Goal: Task Accomplishment & Management: Manage account settings

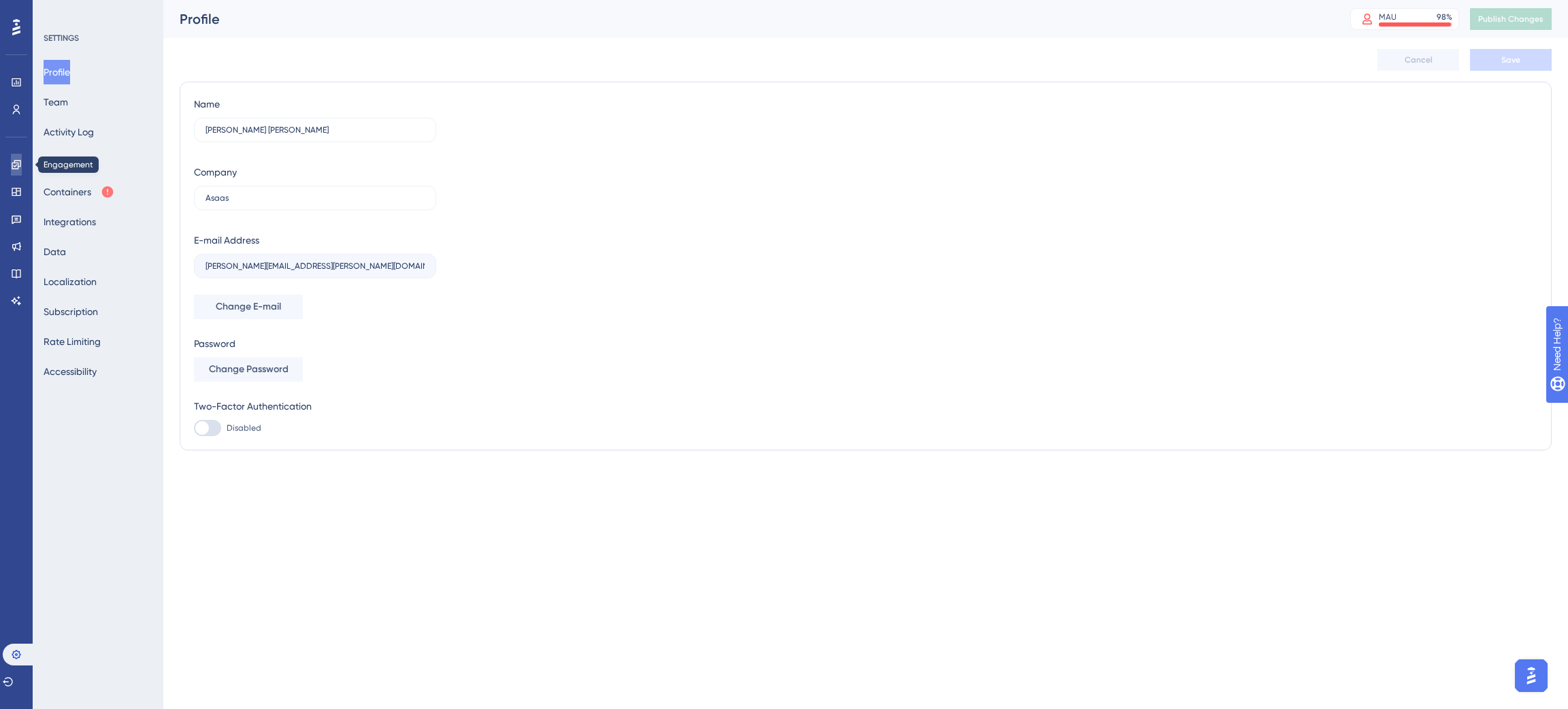
click at [13, 162] on icon at bounding box center [16, 164] width 11 height 11
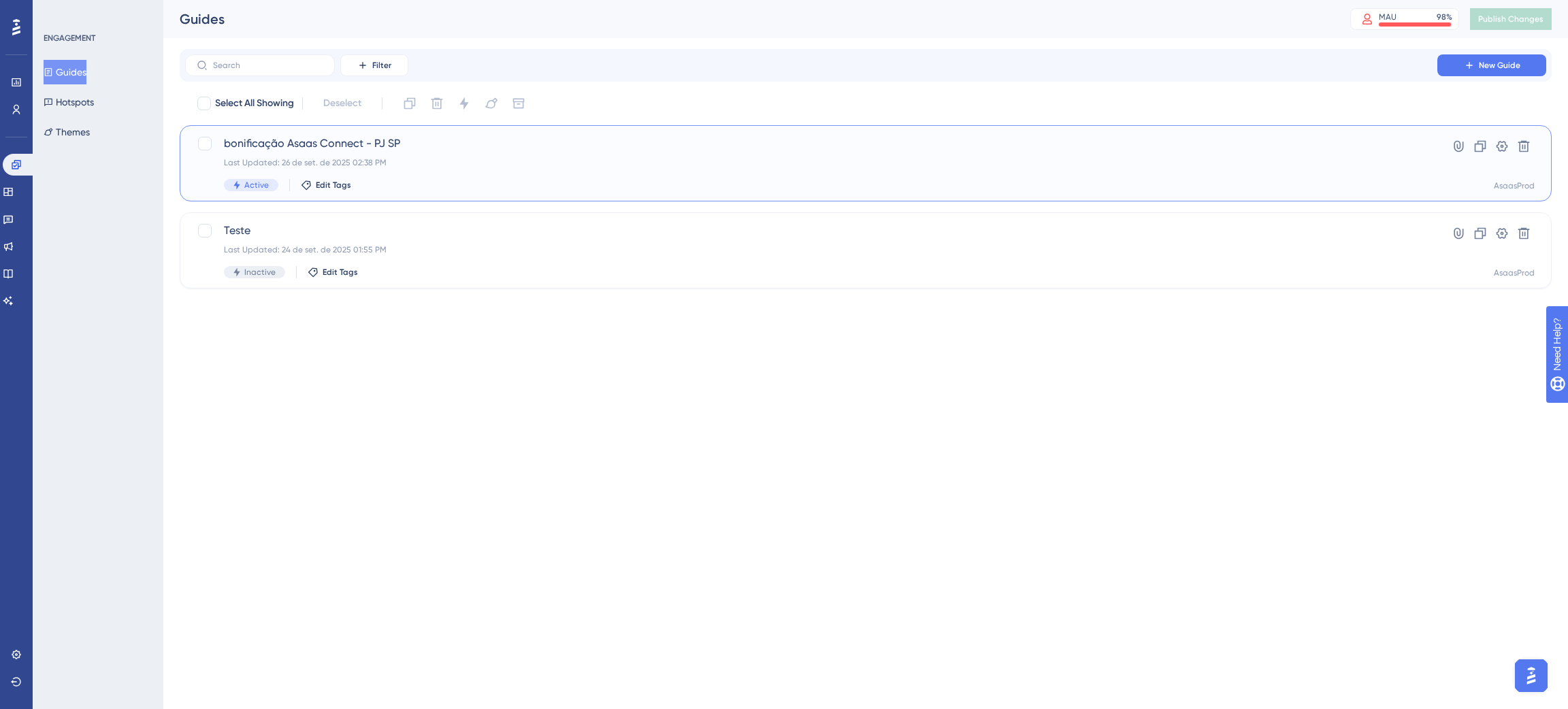
click at [503, 158] on div "Last Updated: 26 de set. de 2025 02:38 PM" at bounding box center [811, 162] width 1175 height 11
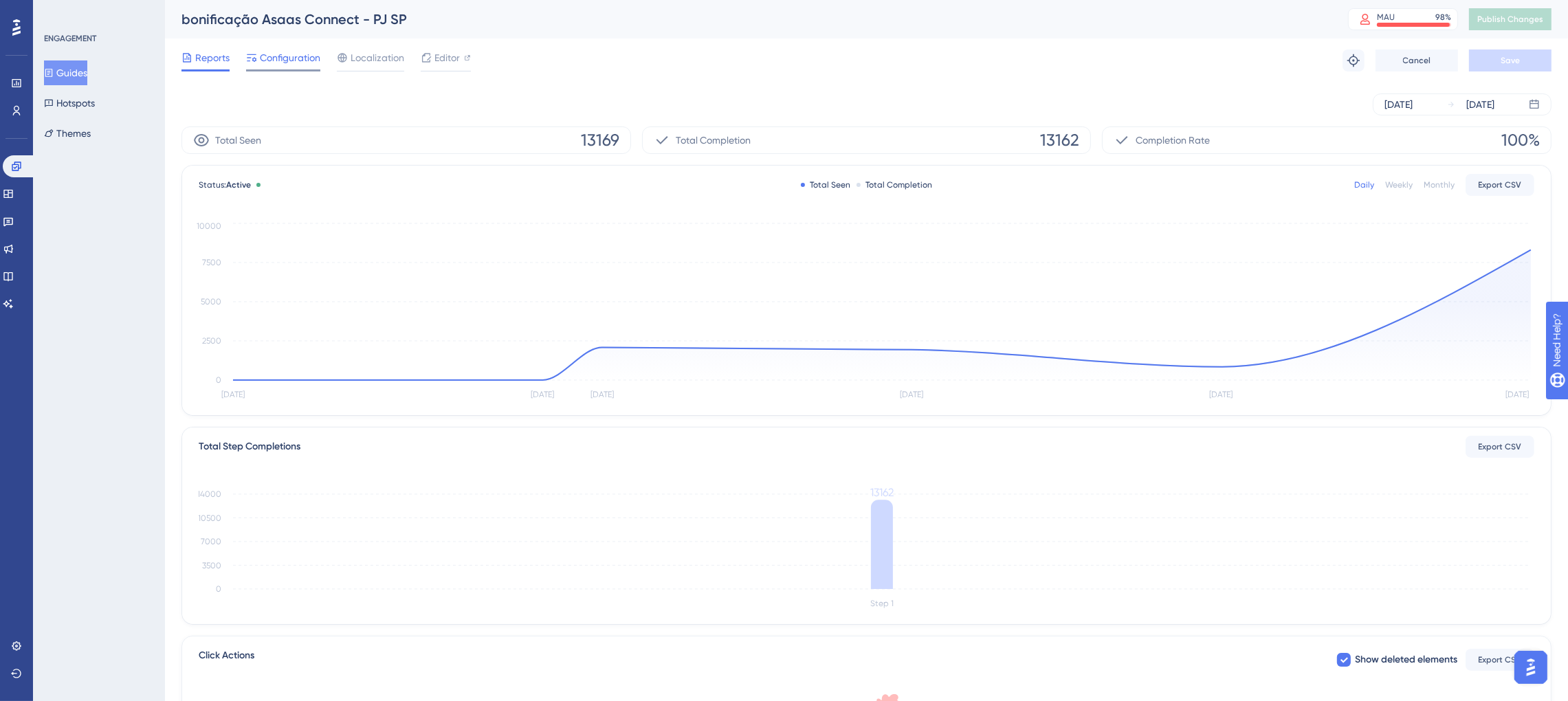
click at [298, 61] on span "Configuration" at bounding box center [289, 58] width 60 height 17
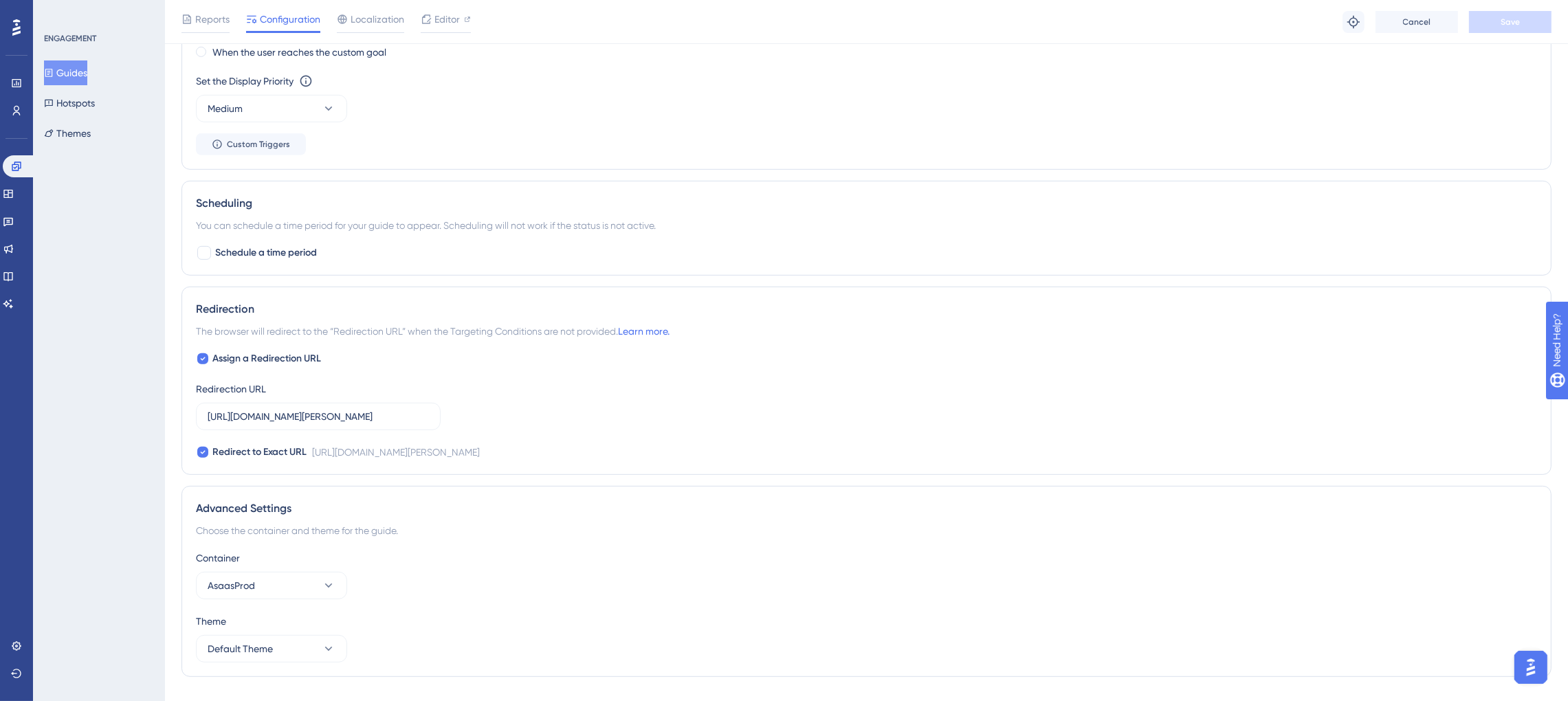
scroll to position [983, 0]
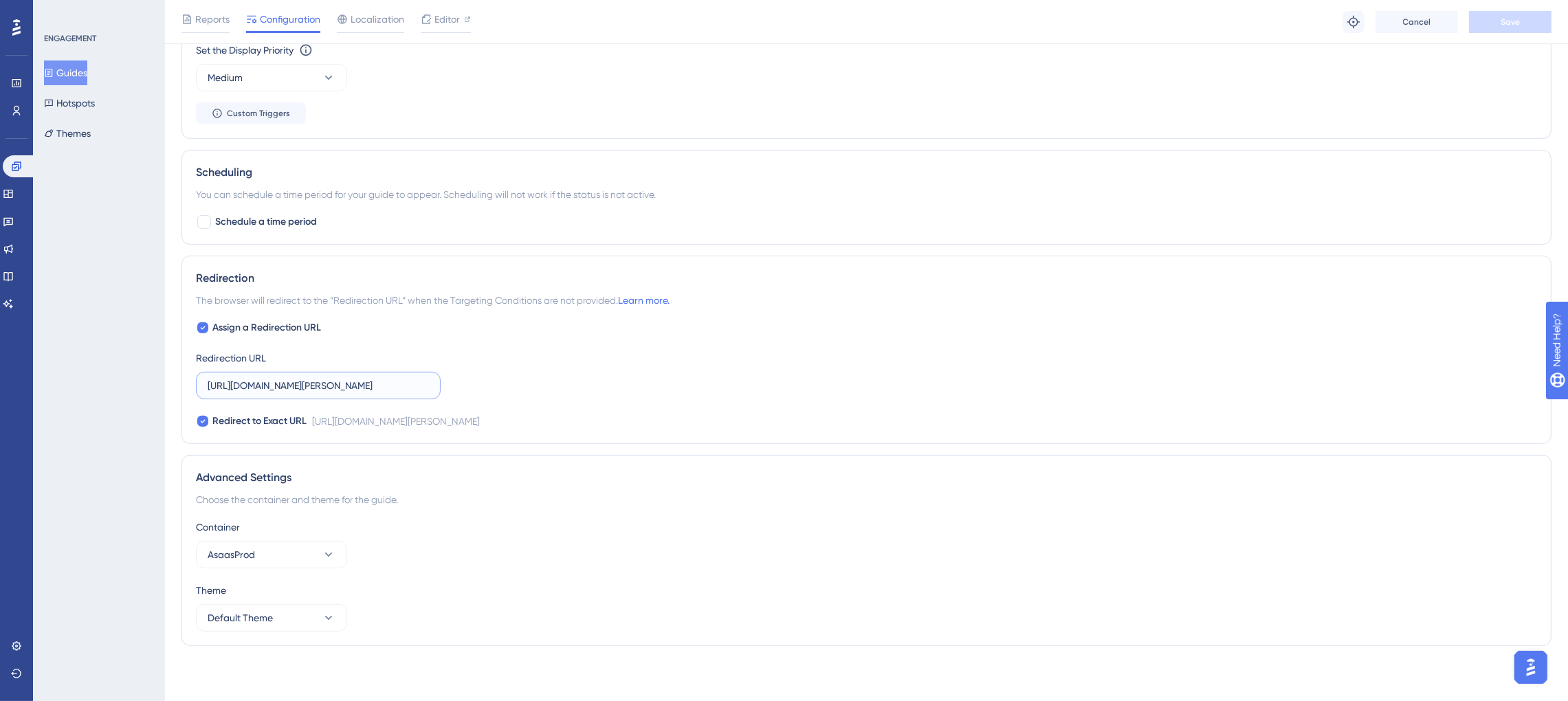
click at [381, 388] on input "[URL][DOMAIN_NAME][PERSON_NAME]" at bounding box center [317, 385] width 221 height 15
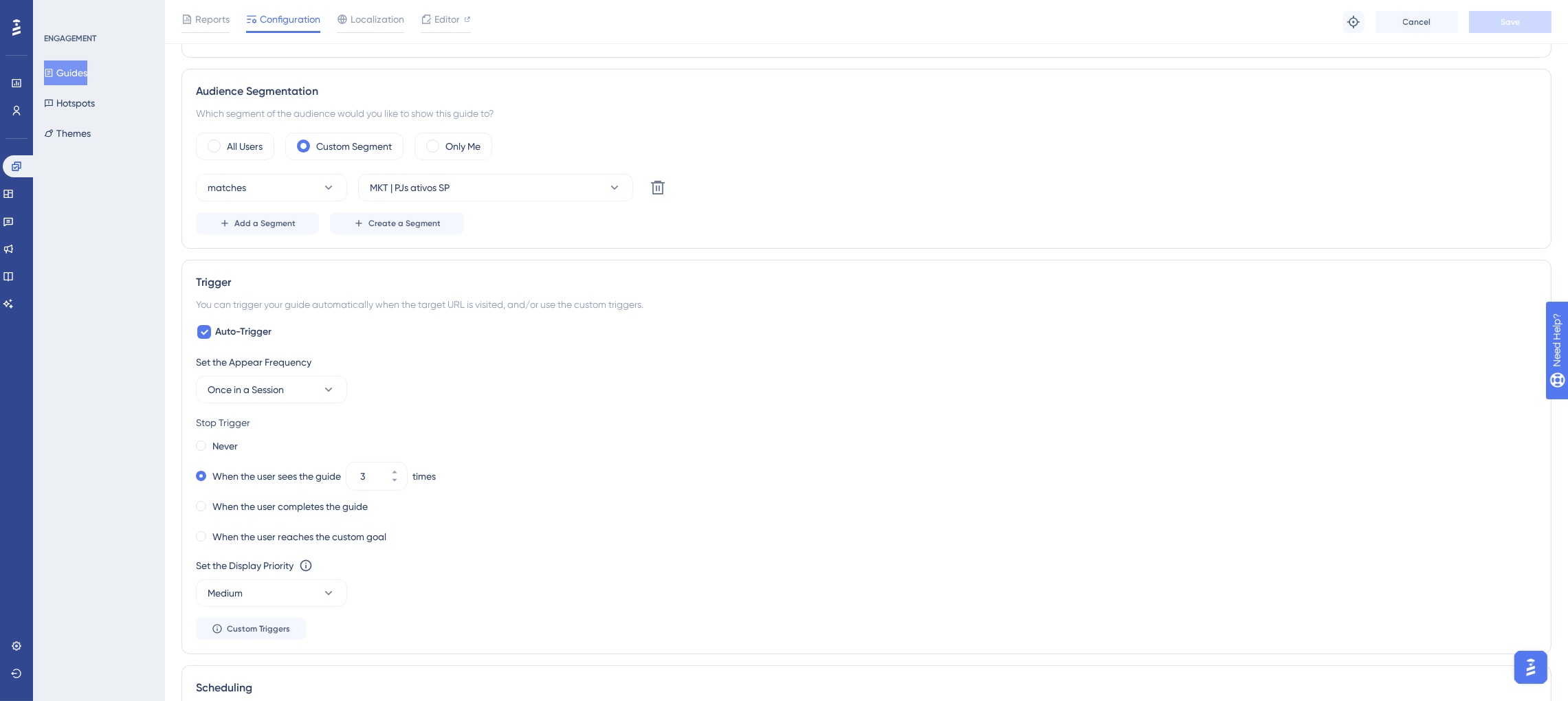
scroll to position [0, 0]
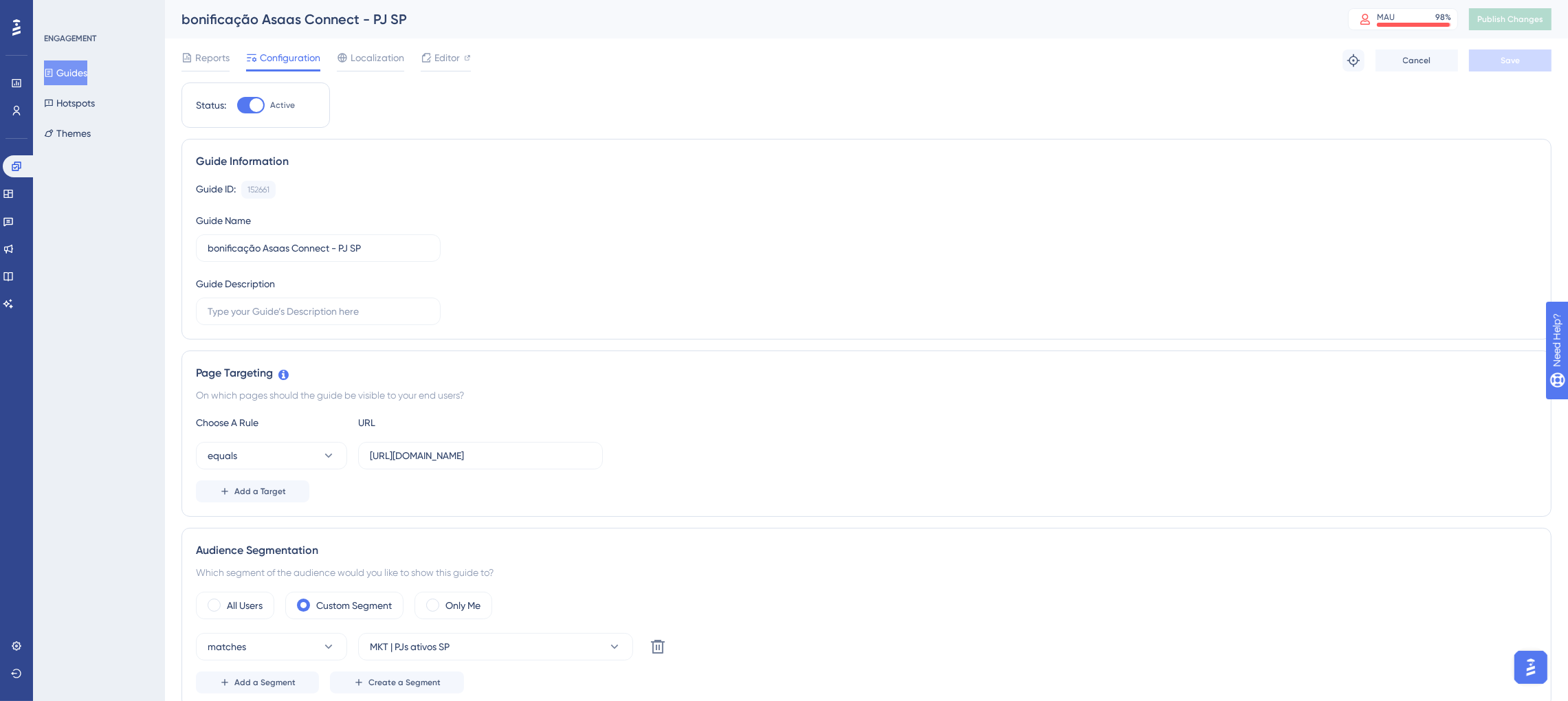
click at [64, 73] on button "Guides" at bounding box center [65, 72] width 44 height 25
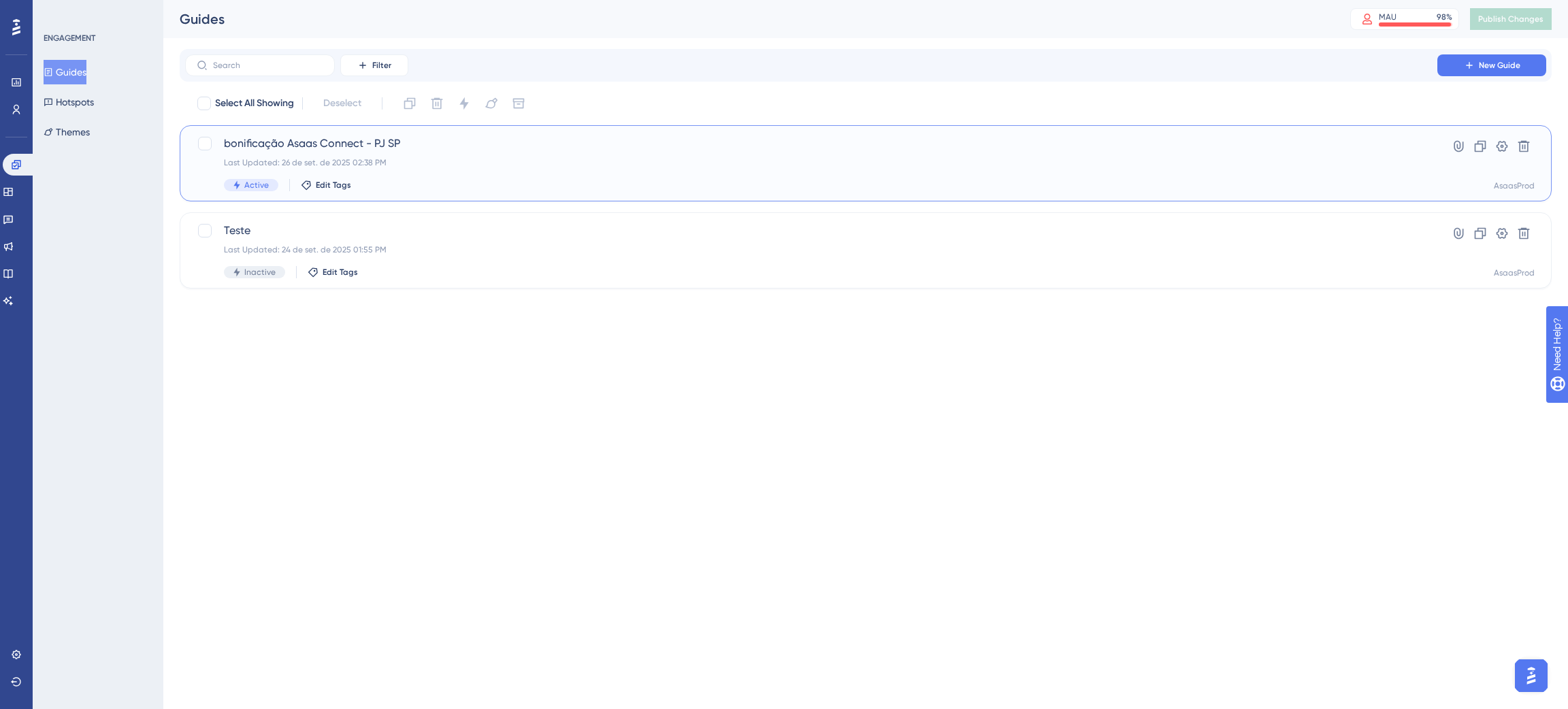
click at [247, 186] on span "Active" at bounding box center [256, 185] width 25 height 11
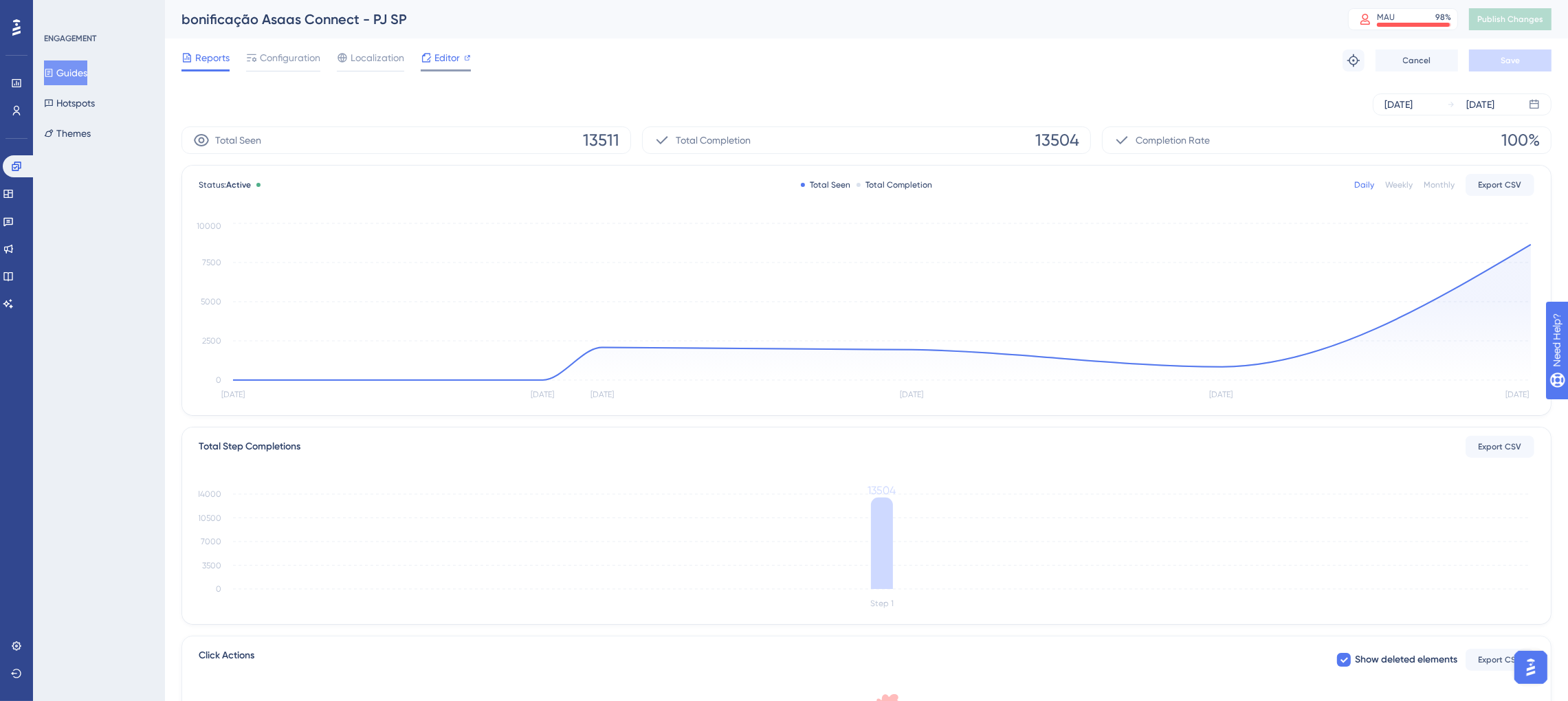
click at [445, 60] on span "Editor" at bounding box center [447, 58] width 26 height 17
click at [71, 74] on button "Guides" at bounding box center [65, 72] width 44 height 25
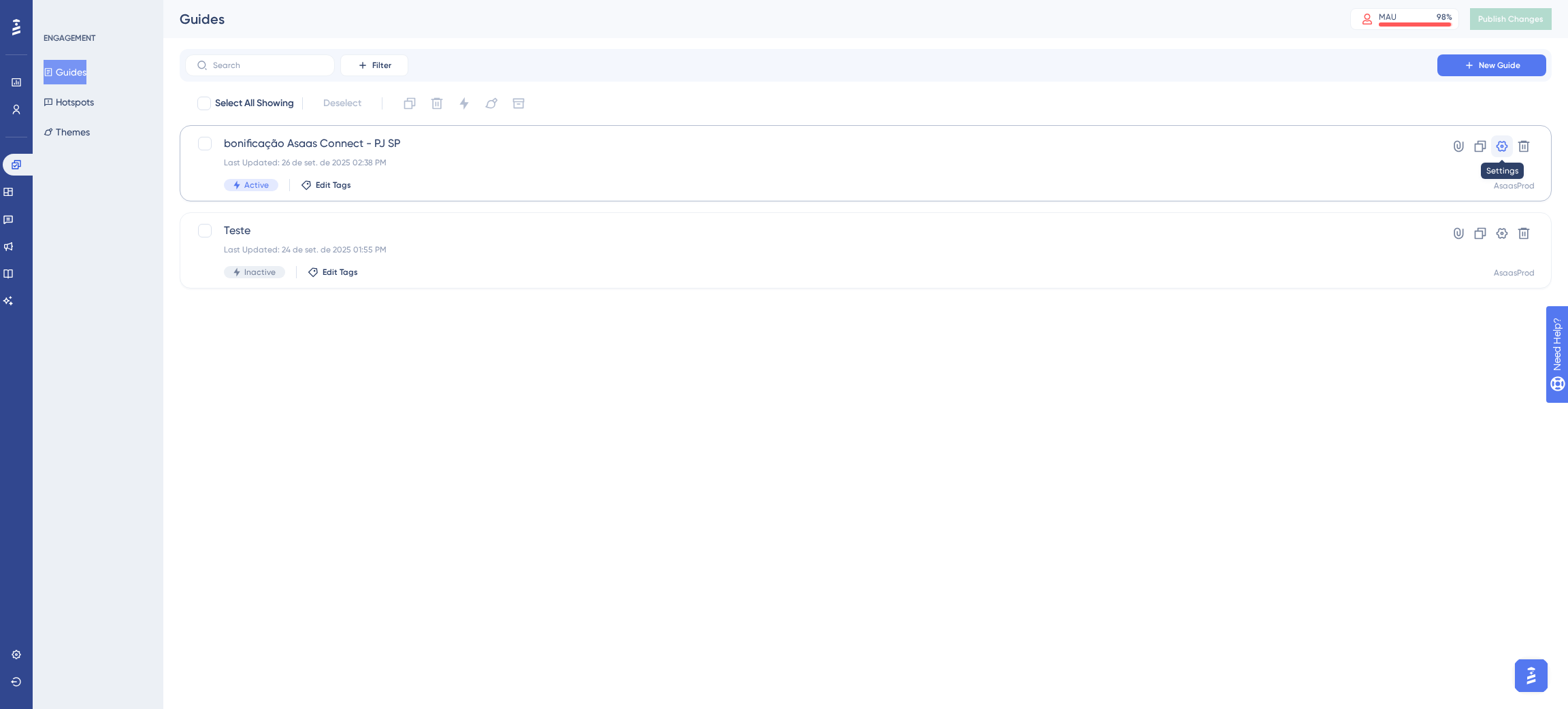
click at [1497, 149] on icon at bounding box center [1502, 146] width 14 height 14
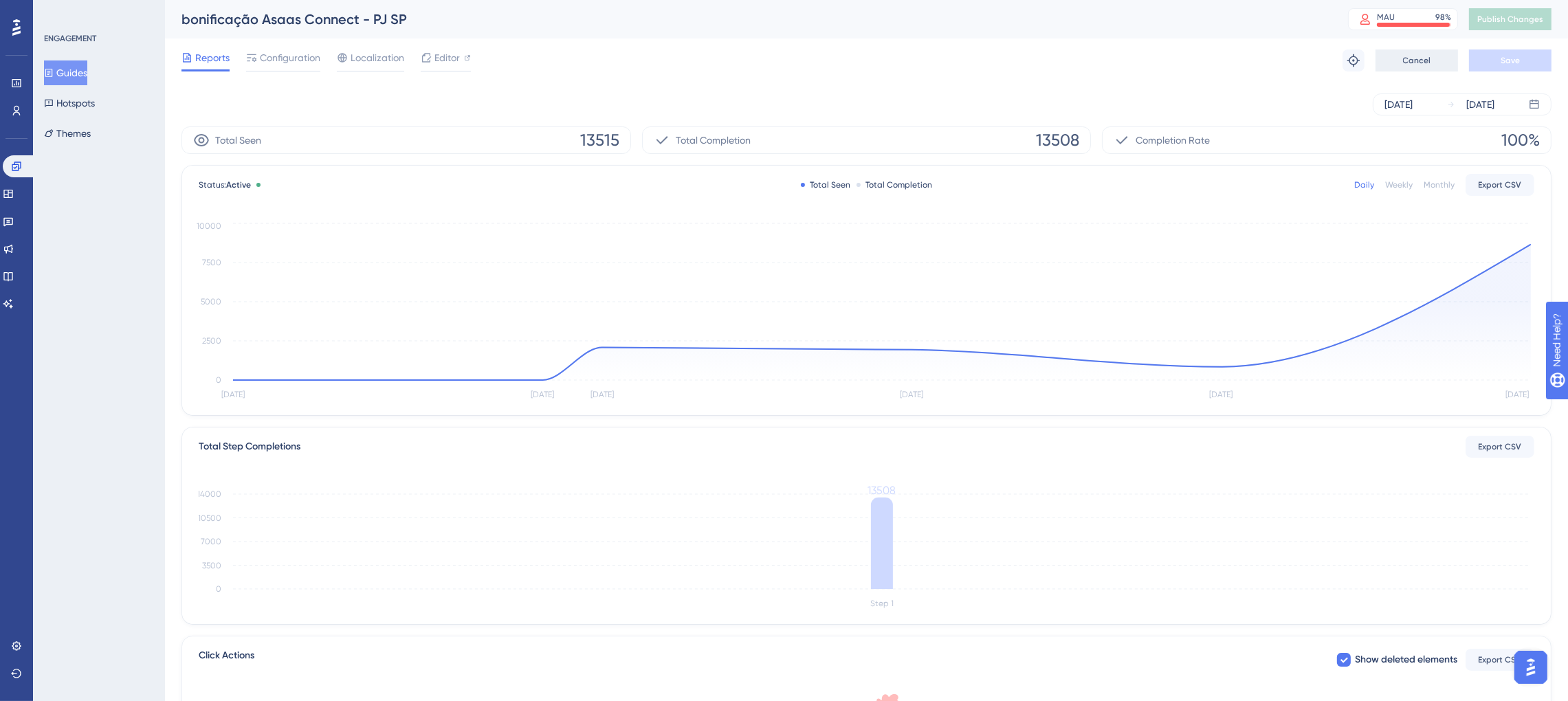
click at [1433, 58] on button "Cancel" at bounding box center [1415, 60] width 82 height 22
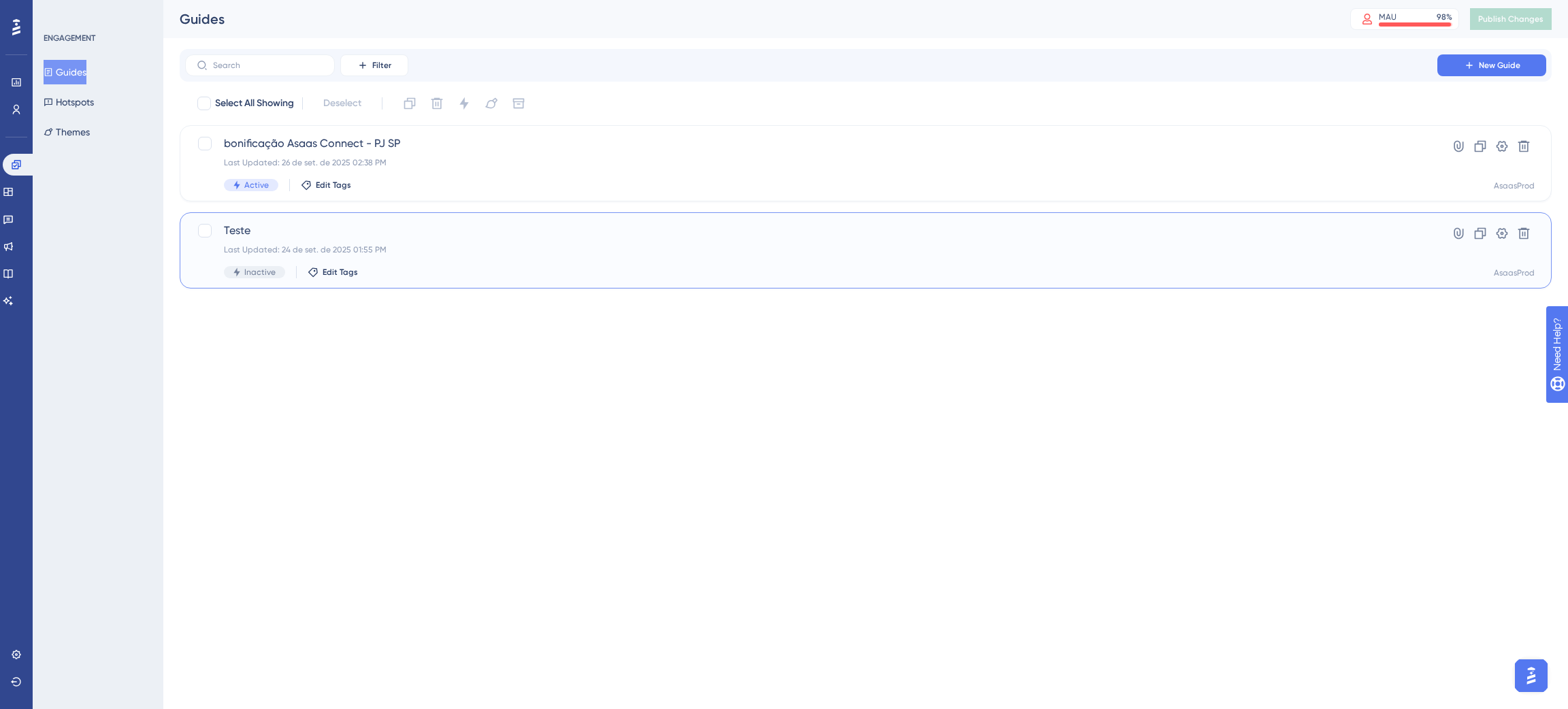
click at [249, 272] on span "Inactive" at bounding box center [260, 272] width 31 height 11
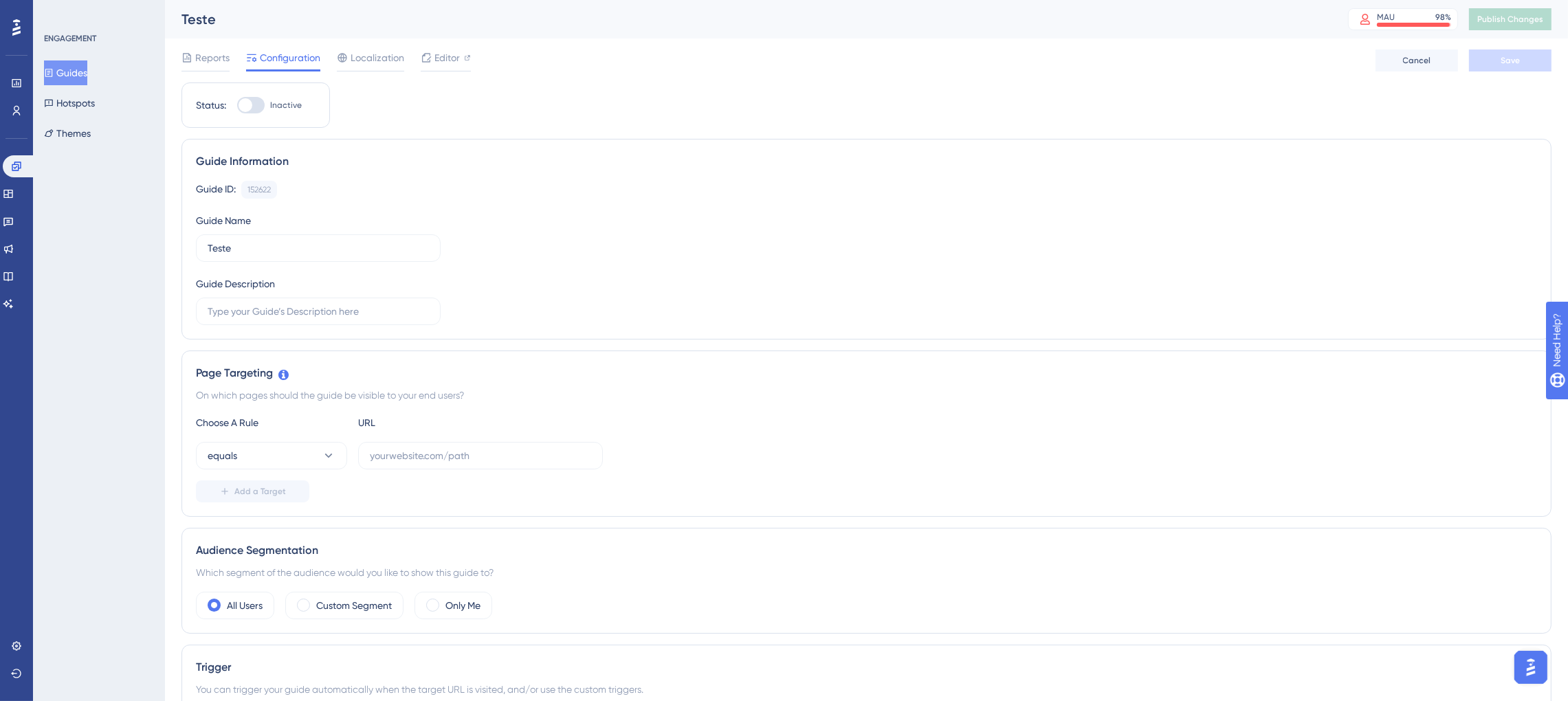
click at [83, 72] on button "Guides" at bounding box center [65, 72] width 44 height 25
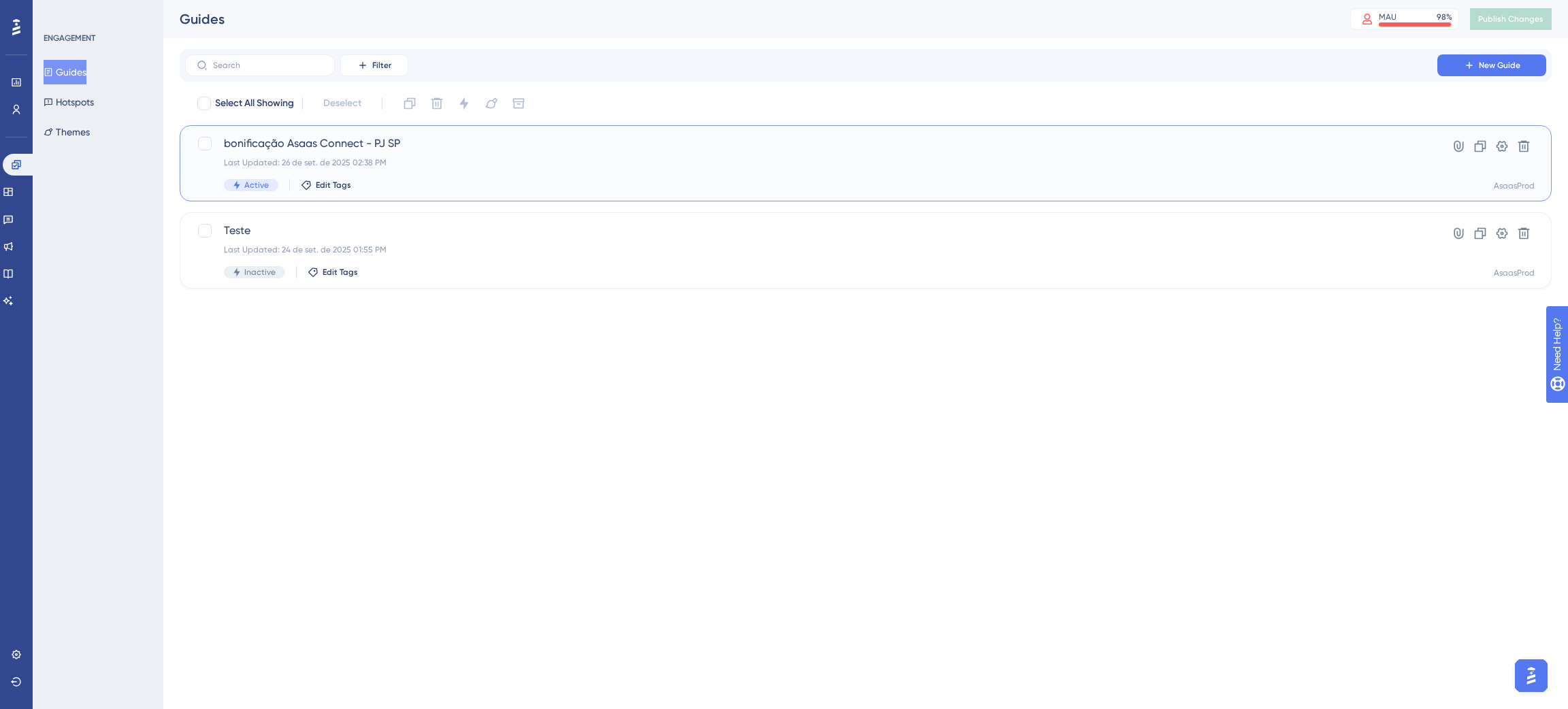
click at [448, 152] on div "bonificação Asaas Connect - PJ SP Last Updated: 26 de set. de 2025 02:38 PM Act…" at bounding box center [811, 163] width 1175 height 56
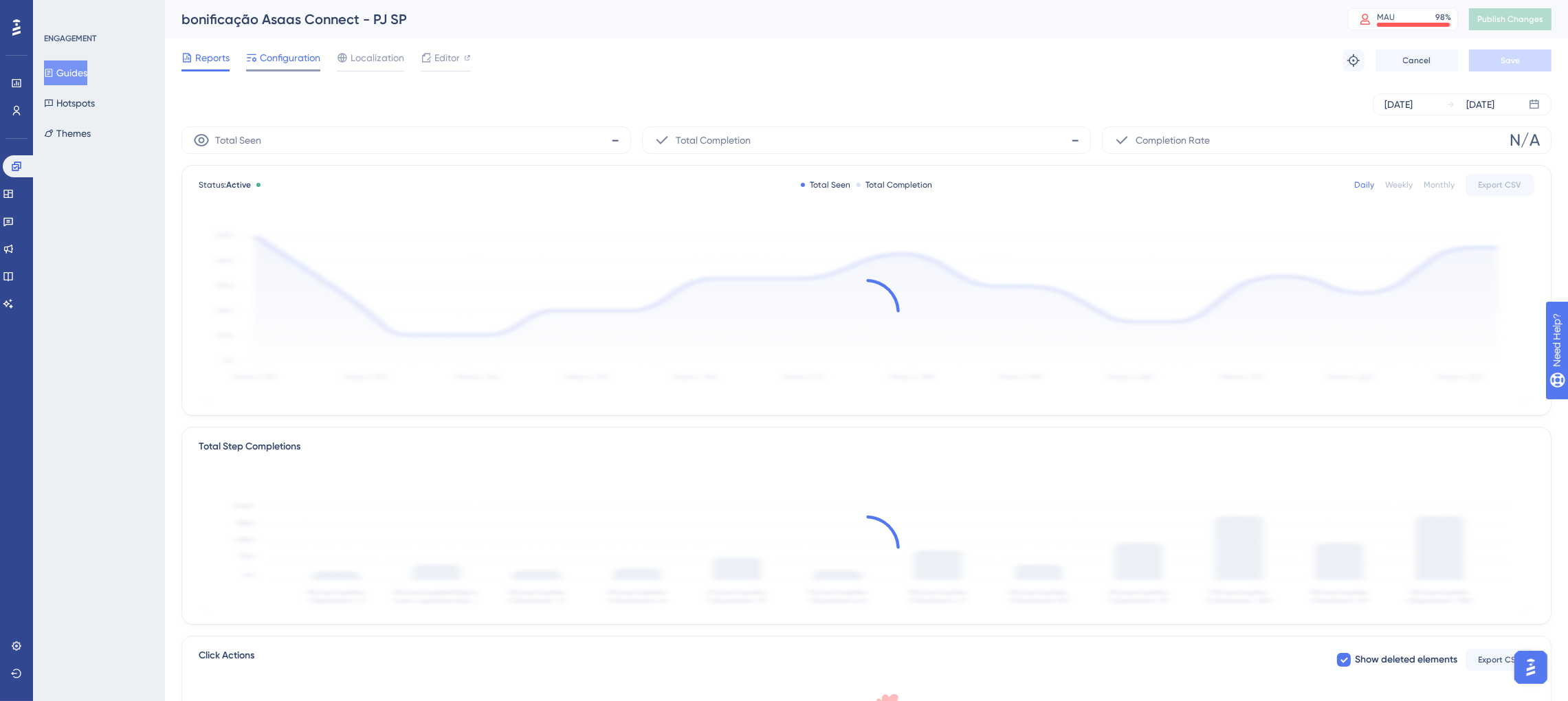
click at [283, 61] on span "Configuration" at bounding box center [289, 58] width 60 height 17
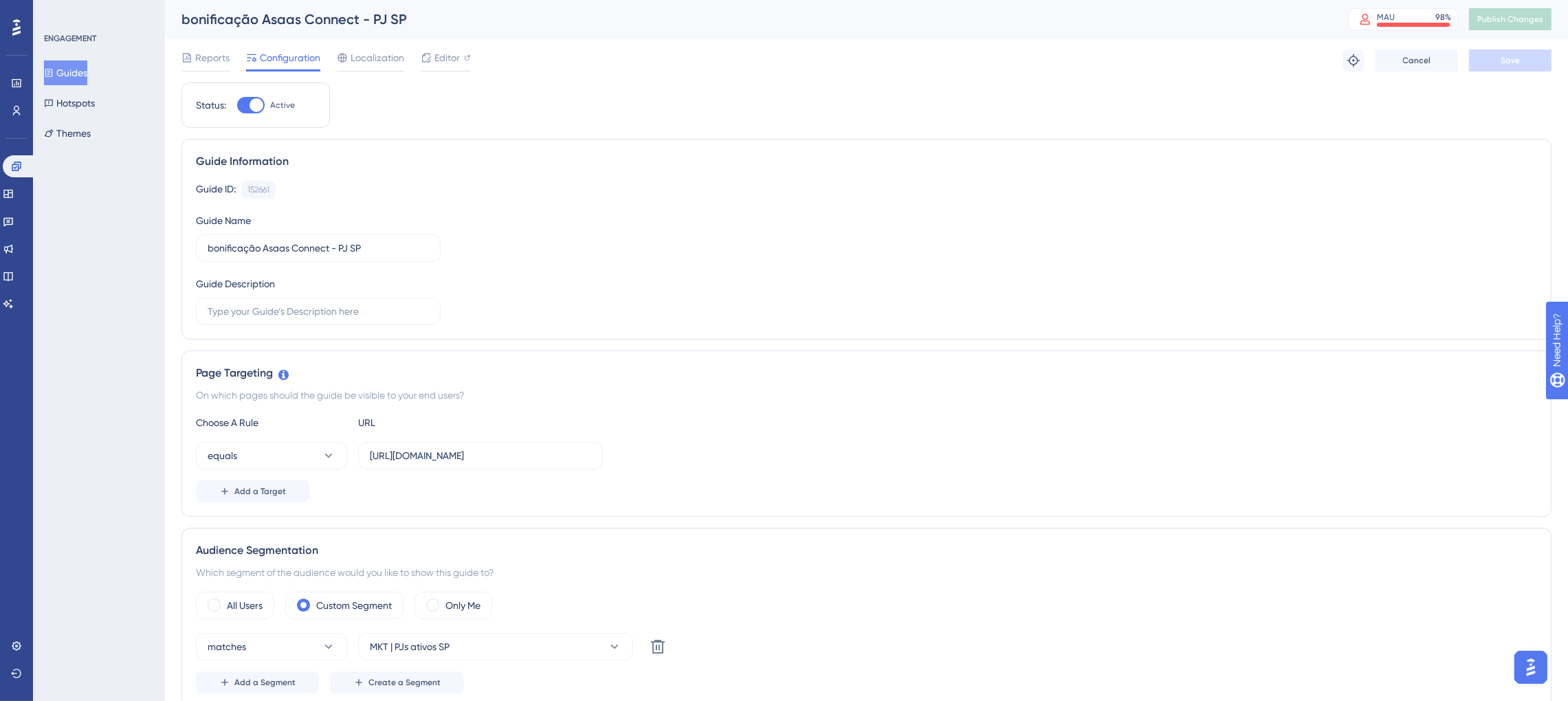
click at [242, 104] on div at bounding box center [251, 105] width 28 height 17
click at [237, 105] on input "Active" at bounding box center [237, 105] width 1 height 1
checkbox input "false"
